Goal: Information Seeking & Learning: Check status

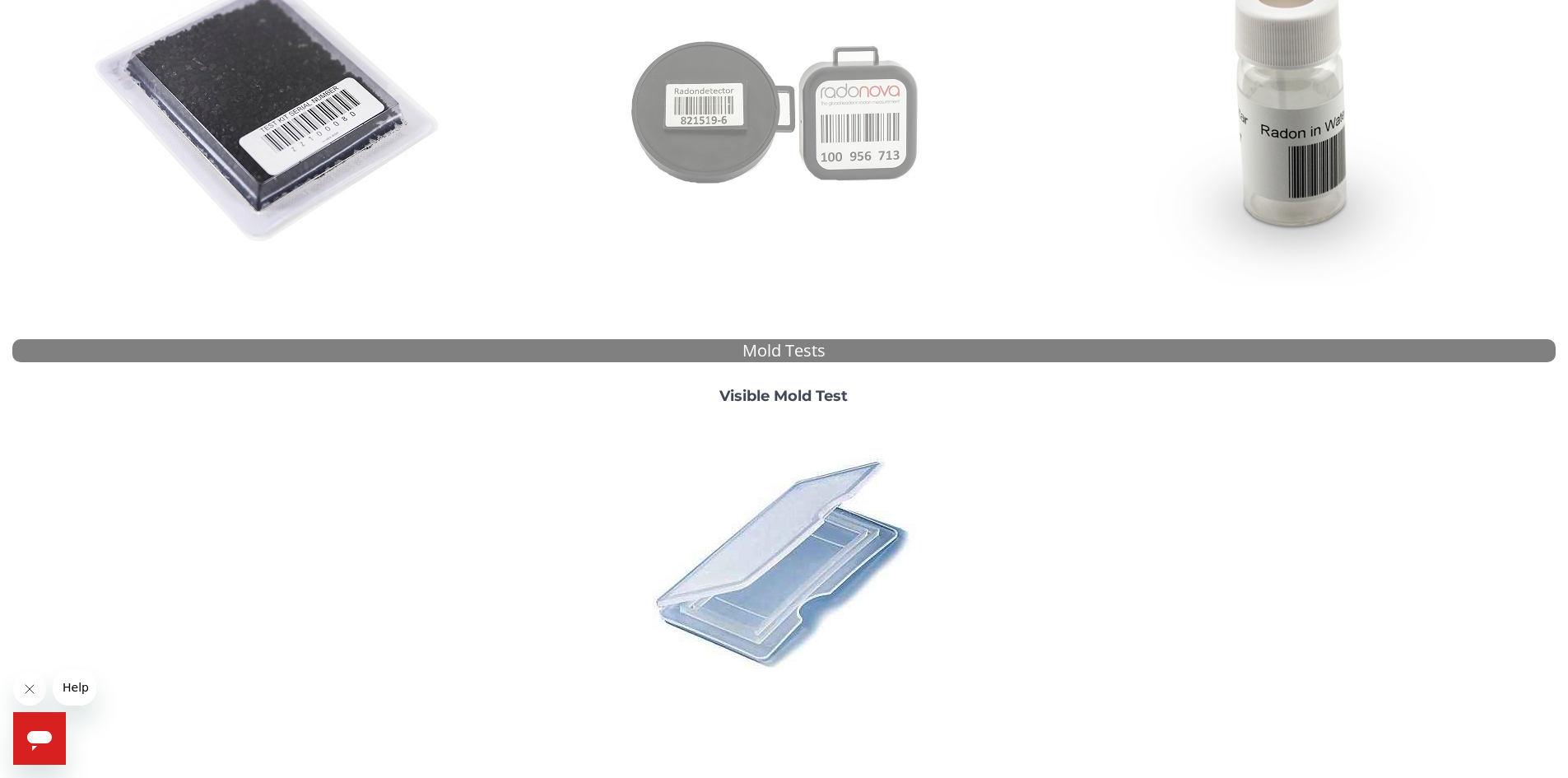
scroll to position [425, 0]
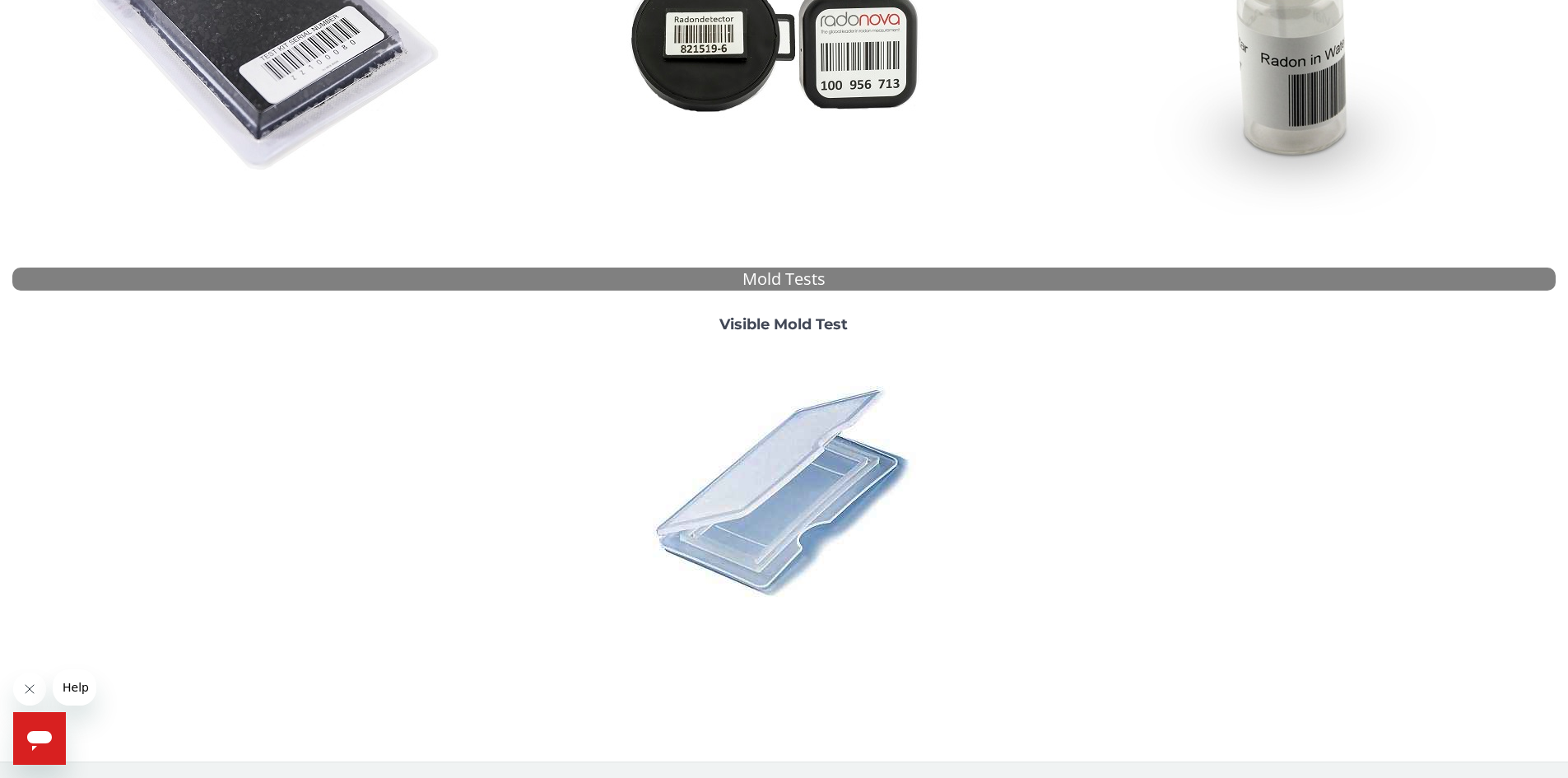
click at [784, 320] on strong "Visible Mold Test" at bounding box center [784, 324] width 129 height 18
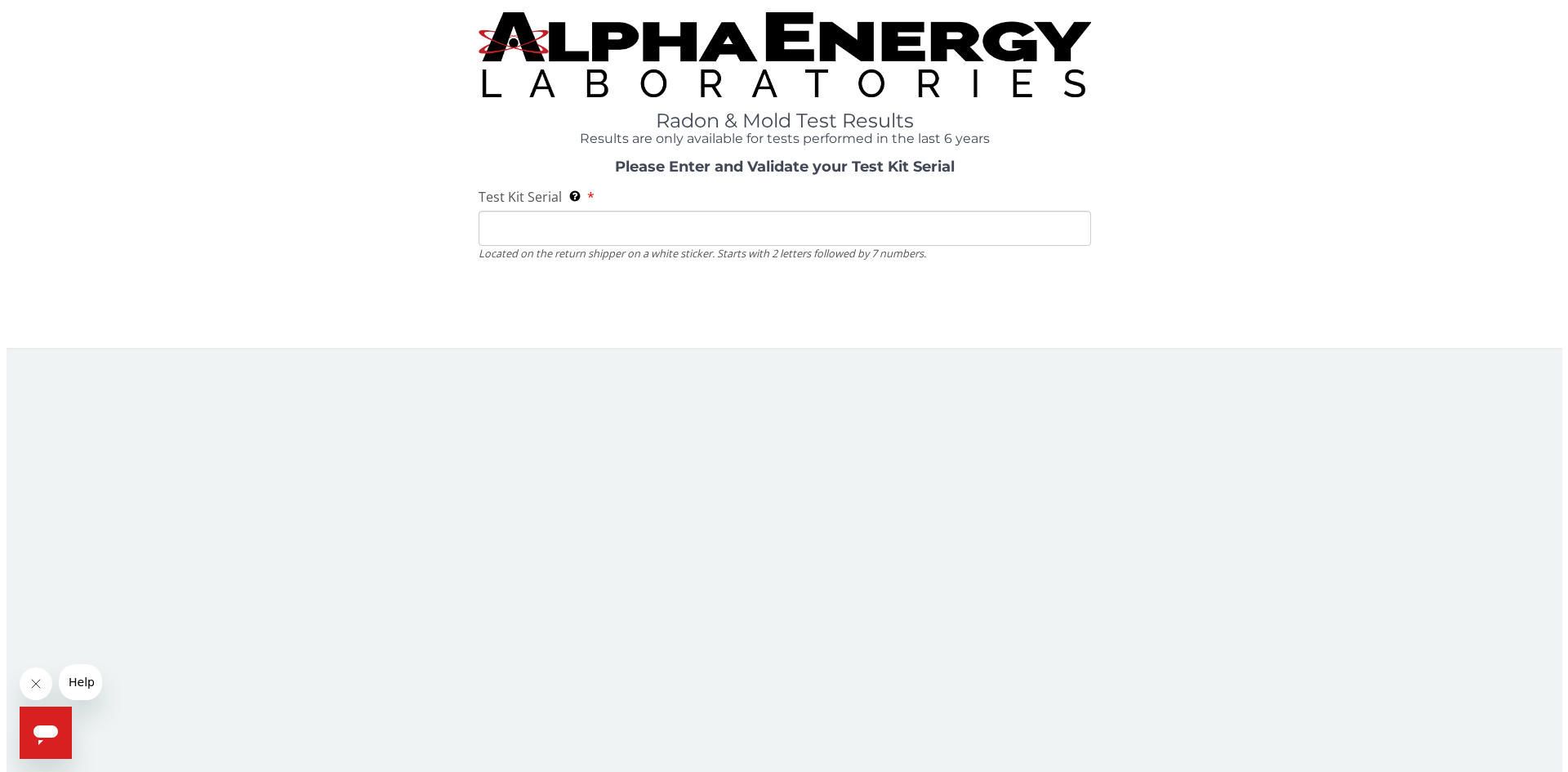
scroll to position [0, 0]
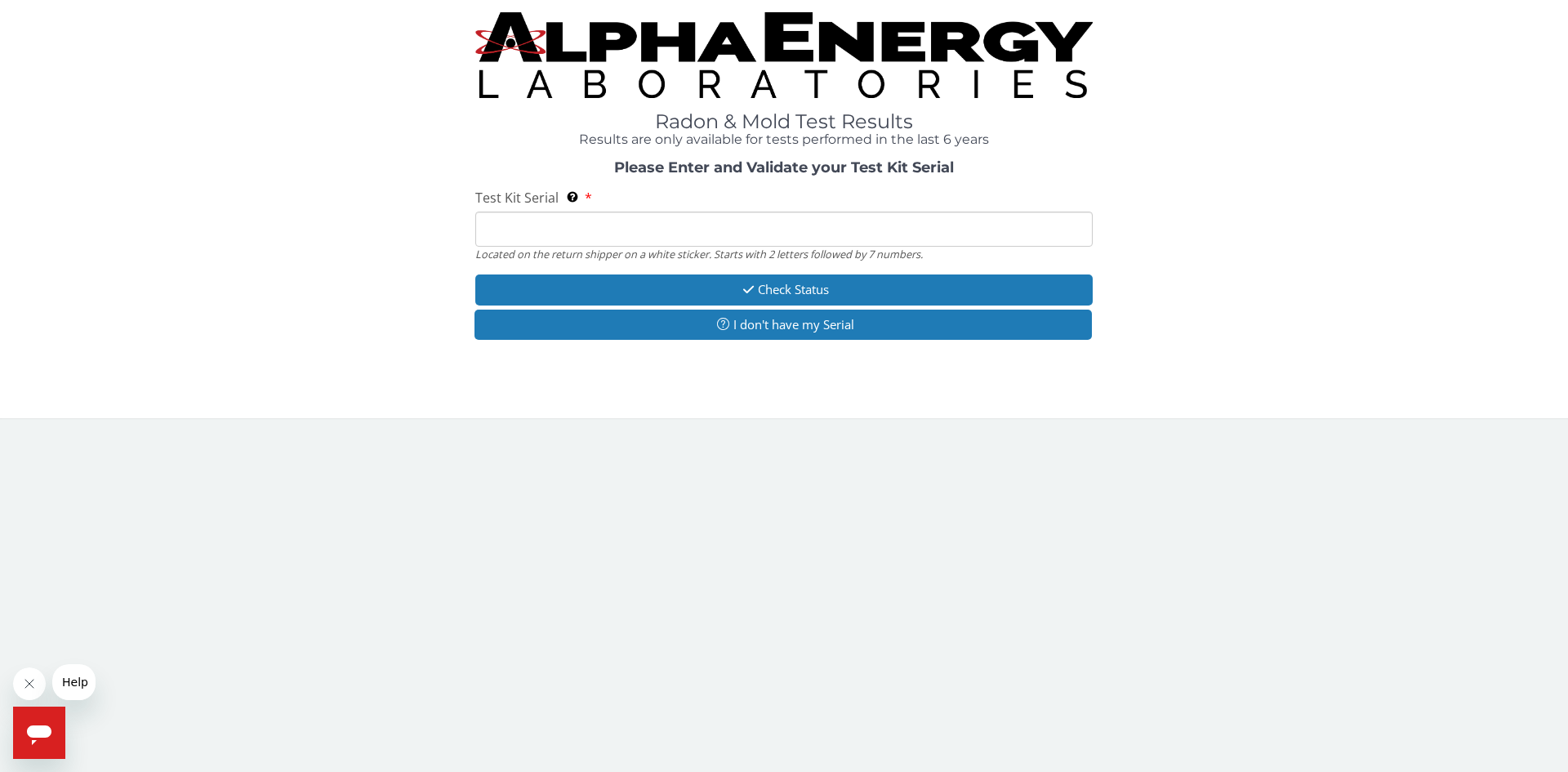
click at [671, 218] on input "Test Kit Serial Located on the return shipper on a white sticker. Starts with 2…" at bounding box center [784, 229] width 618 height 35
paste input "ML124269"
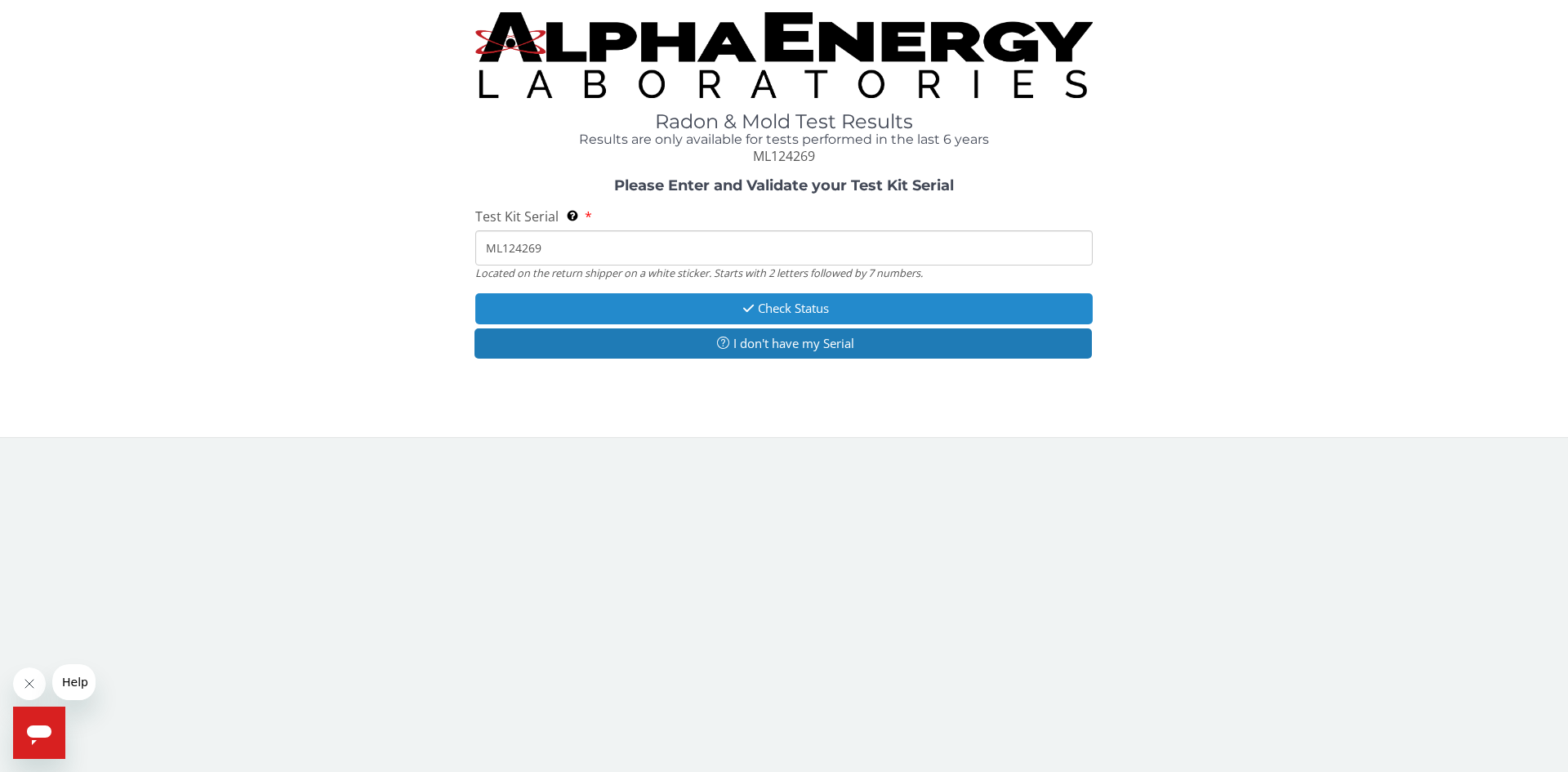
type input "ML124269"
click at [693, 306] on button "Check Status" at bounding box center [784, 309] width 618 height 31
